Goal: Communication & Community: Connect with others

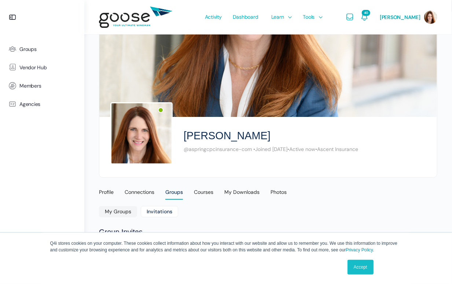
click at [357, 268] on link "Accept" at bounding box center [360, 267] width 26 height 15
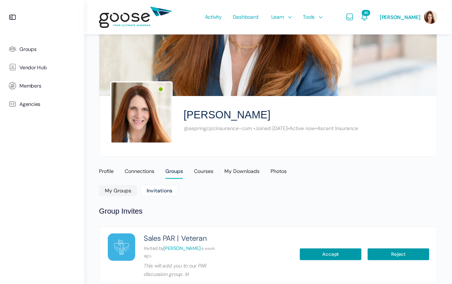
scroll to position [32, 0]
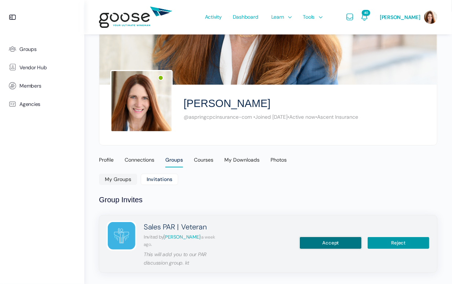
click at [328, 238] on button "Accept" at bounding box center [330, 243] width 62 height 12
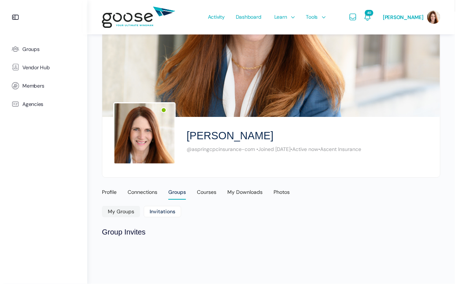
scroll to position [0, 0]
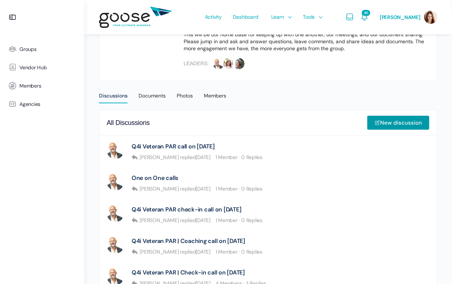
scroll to position [183, 0]
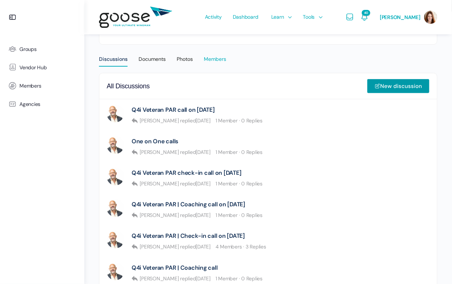
click at [214, 58] on div "Members" at bounding box center [215, 61] width 22 height 11
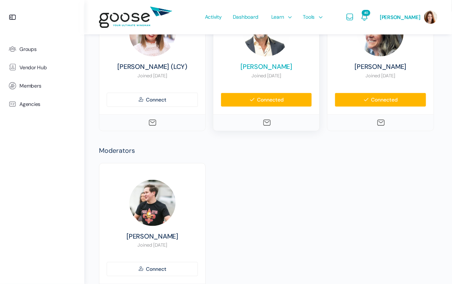
scroll to position [293, 0]
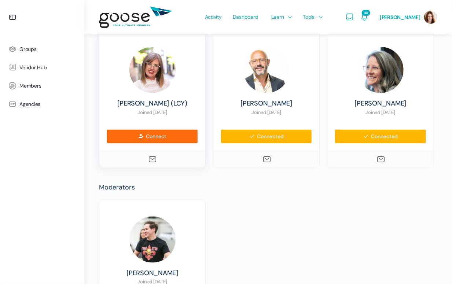
click at [148, 144] on link "Connect" at bounding box center [152, 136] width 91 height 14
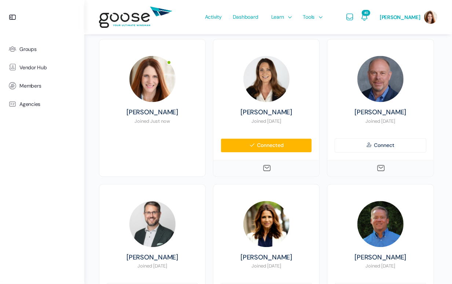
scroll to position [660, 0]
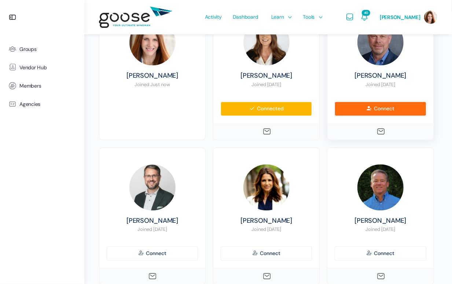
click at [335, 116] on link "Connect" at bounding box center [380, 109] width 91 height 14
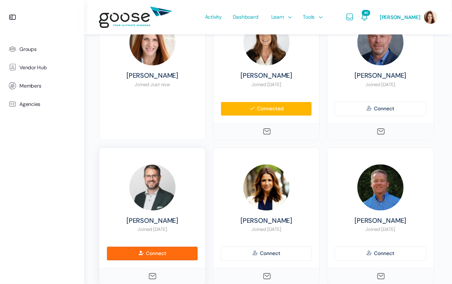
click at [154, 261] on link "Connect" at bounding box center [152, 254] width 91 height 14
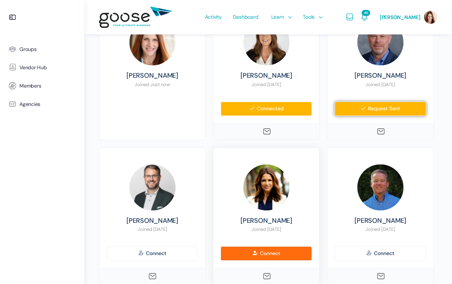
click at [238, 259] on link "Connect" at bounding box center [266, 254] width 91 height 14
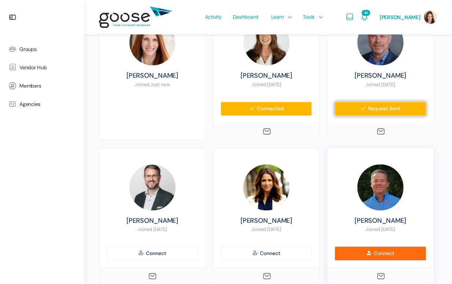
click at [335, 258] on link "Connect" at bounding box center [380, 254] width 91 height 14
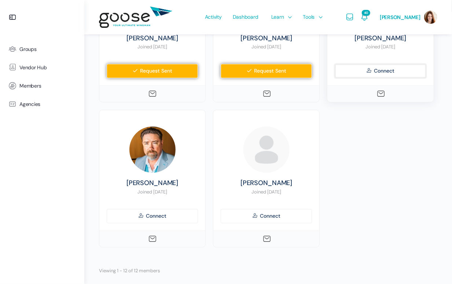
scroll to position [843, 0]
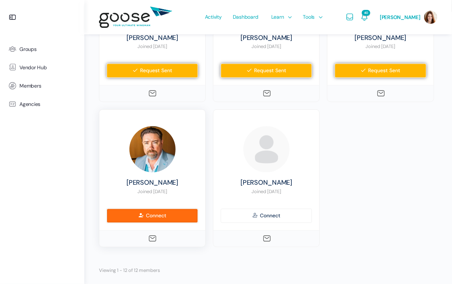
click at [141, 221] on link "Connect" at bounding box center [152, 216] width 91 height 14
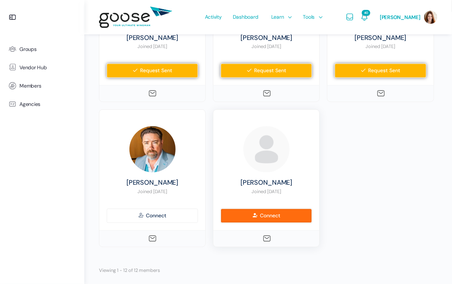
click at [252, 222] on link "Connect" at bounding box center [266, 216] width 91 height 14
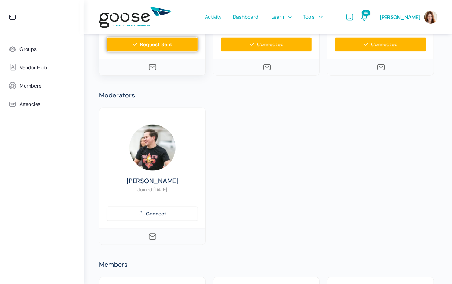
scroll to position [381, 0]
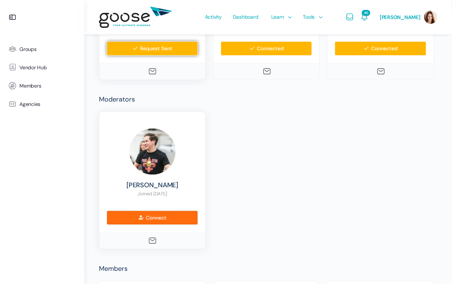
click at [144, 225] on link "Connect" at bounding box center [152, 218] width 91 height 14
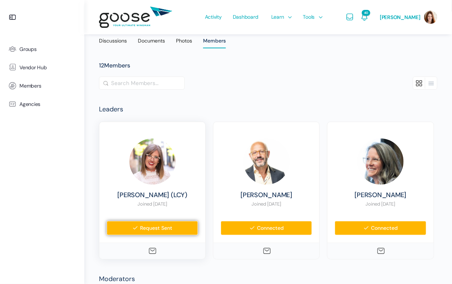
scroll to position [15, 0]
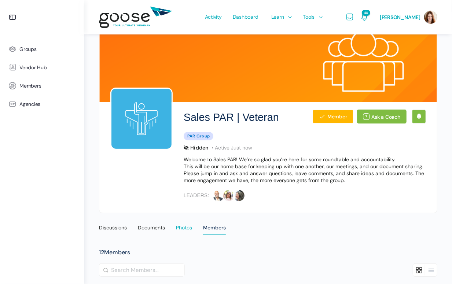
click at [185, 229] on div "Photos" at bounding box center [184, 229] width 16 height 11
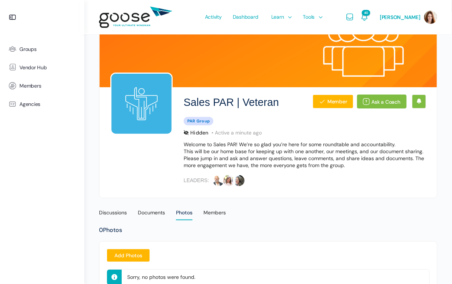
scroll to position [58, 0]
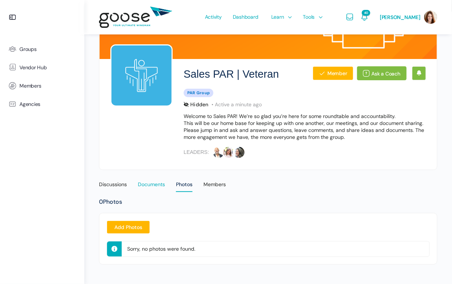
click at [145, 185] on div "Documents" at bounding box center [151, 186] width 27 height 11
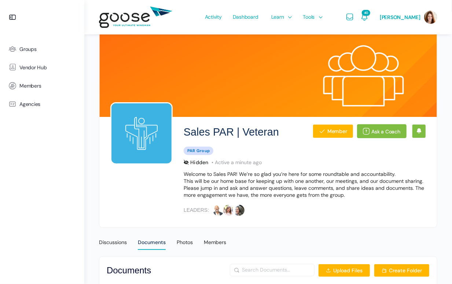
scroll to position [30, 0]
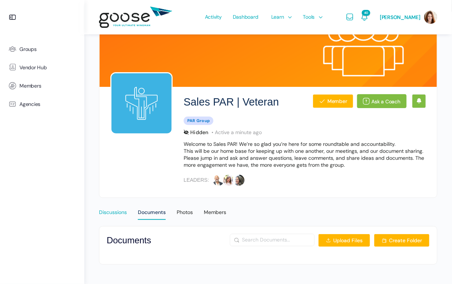
click at [113, 211] on div "Discussions" at bounding box center [113, 214] width 28 height 11
